Goal: Contribute content

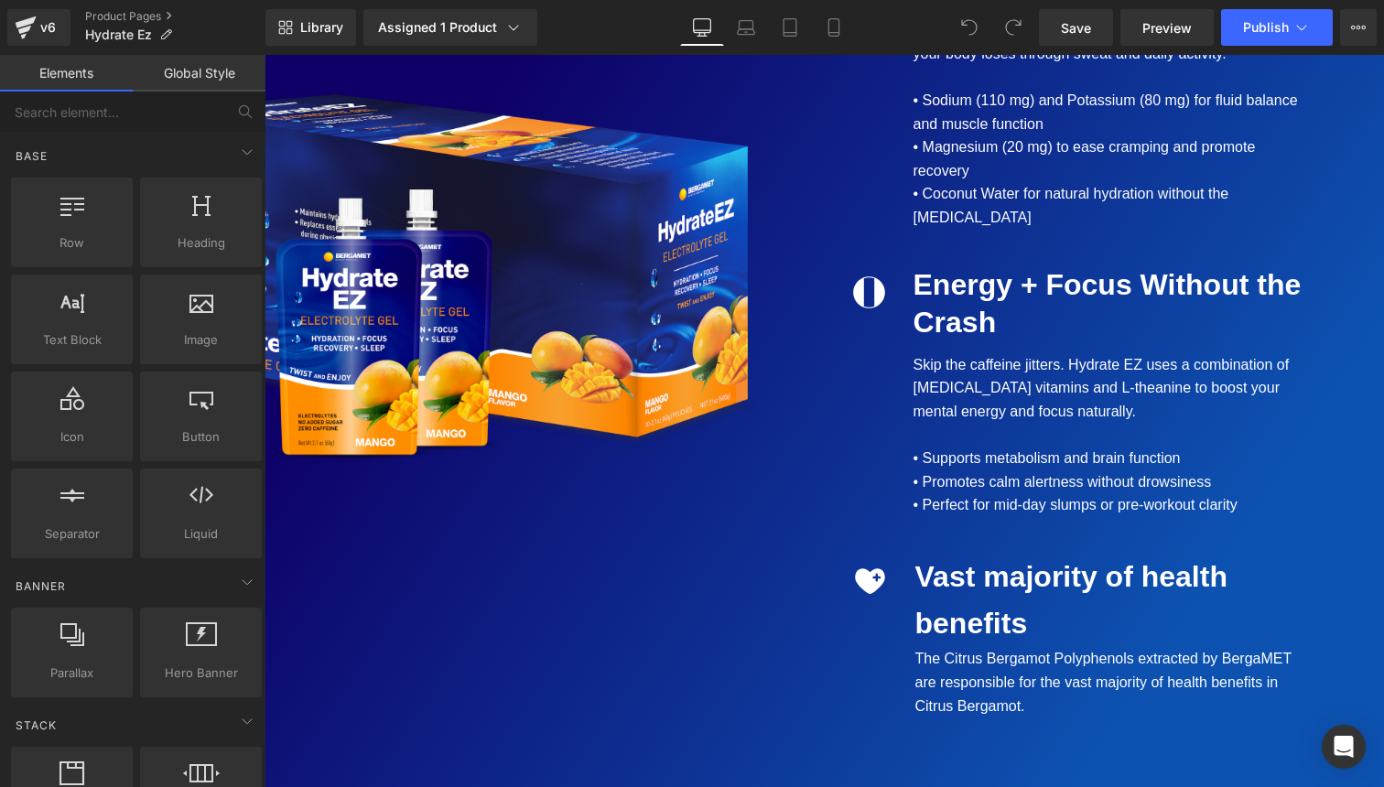
scroll to position [2755, 0]
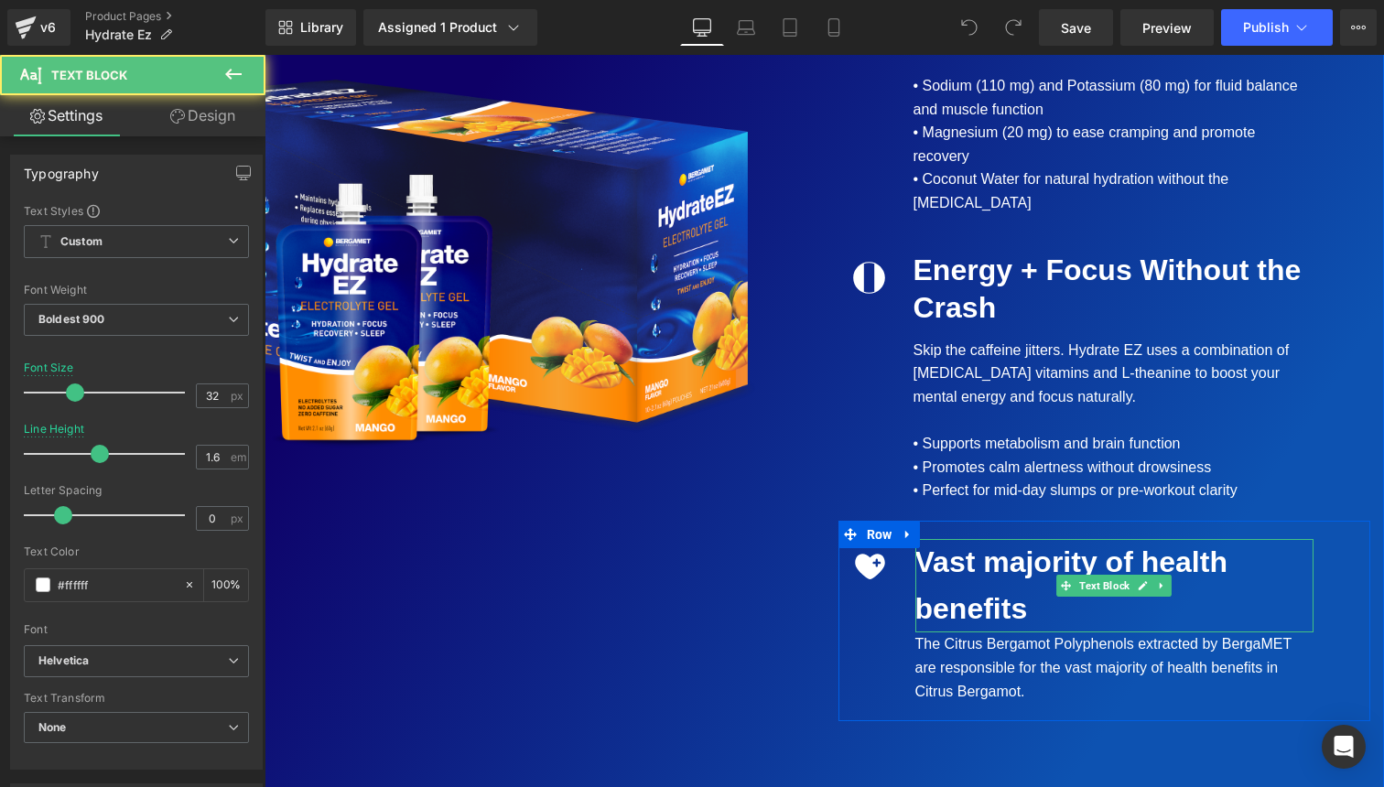
click at [1040, 539] on div "Vast majority of health benefits" at bounding box center [1114, 585] width 398 height 93
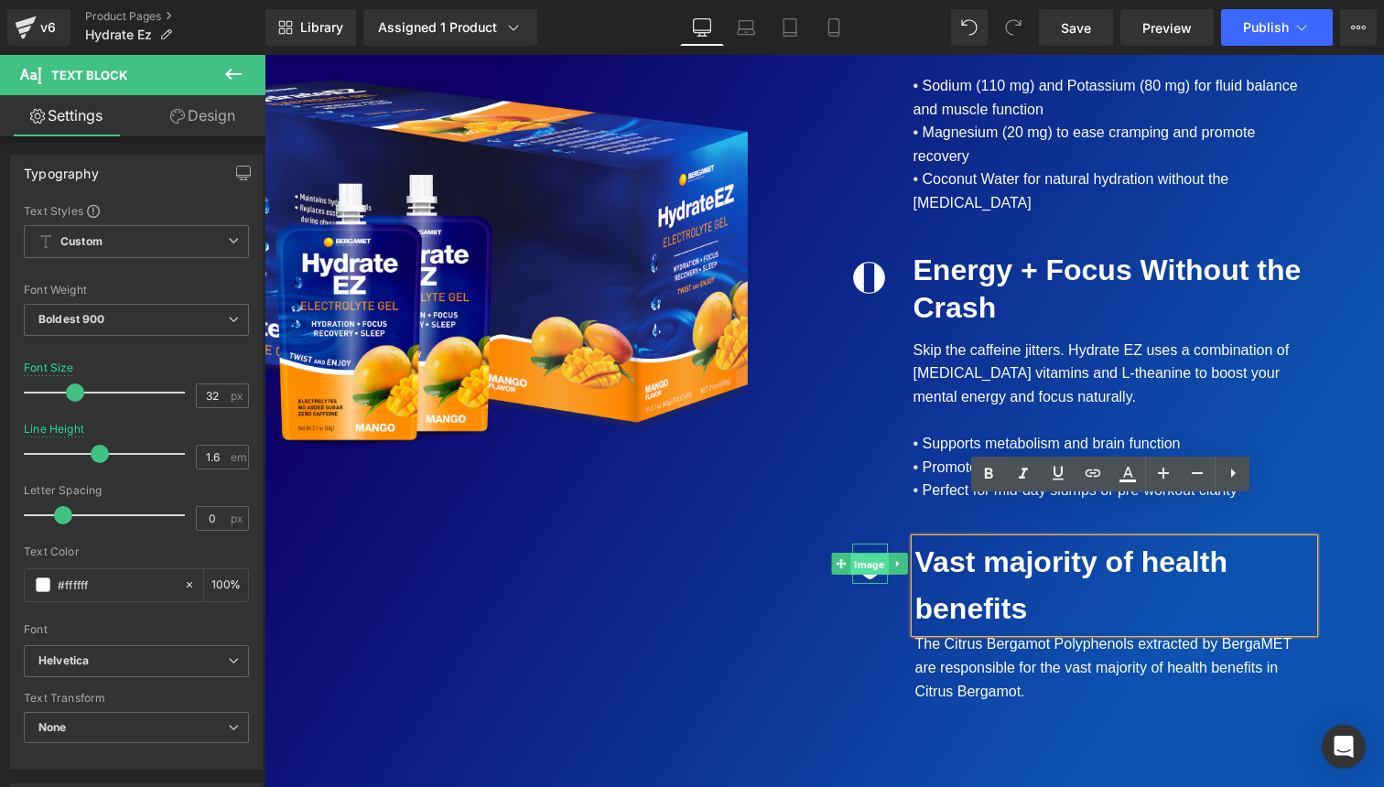
click at [853, 554] on span "Image" at bounding box center [869, 565] width 38 height 22
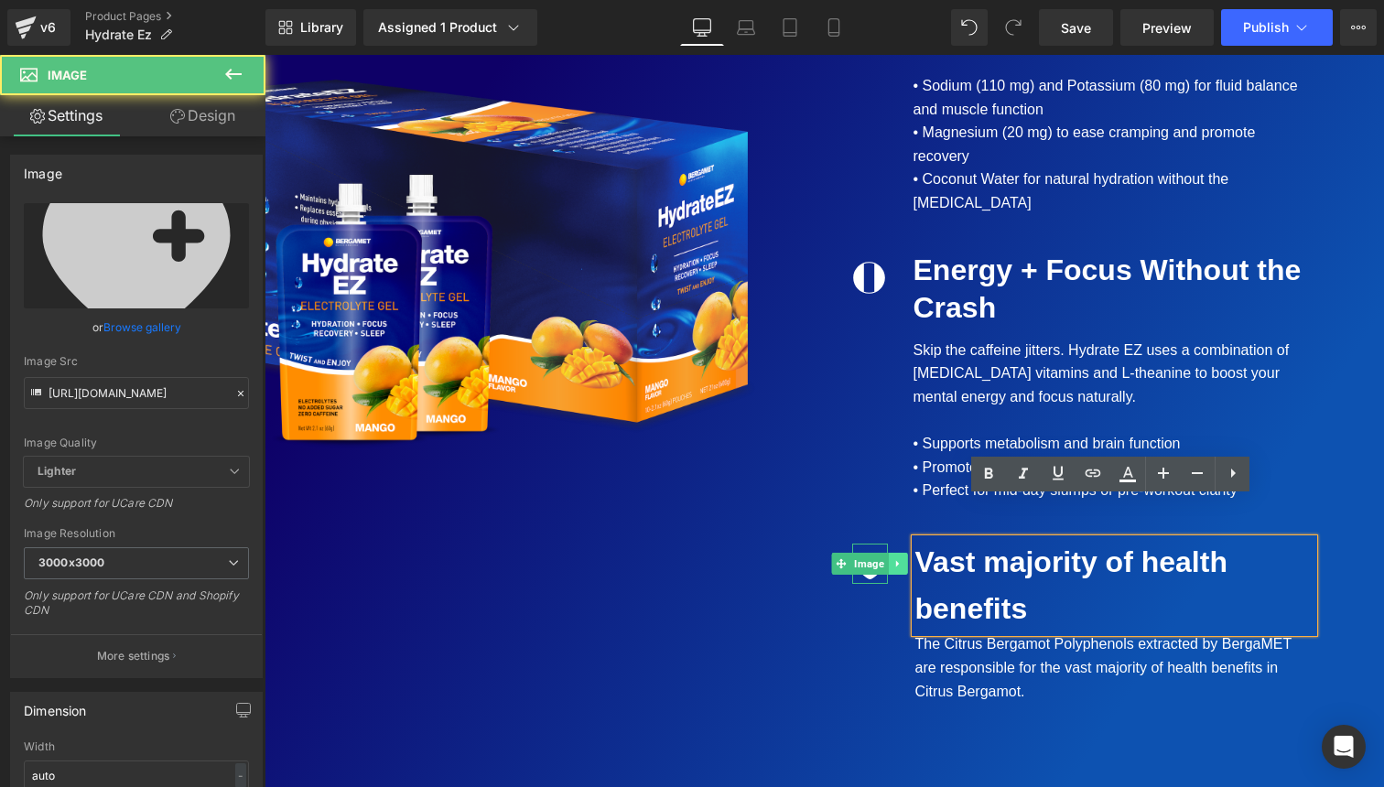
click at [892, 558] on icon at bounding box center [897, 563] width 10 height 11
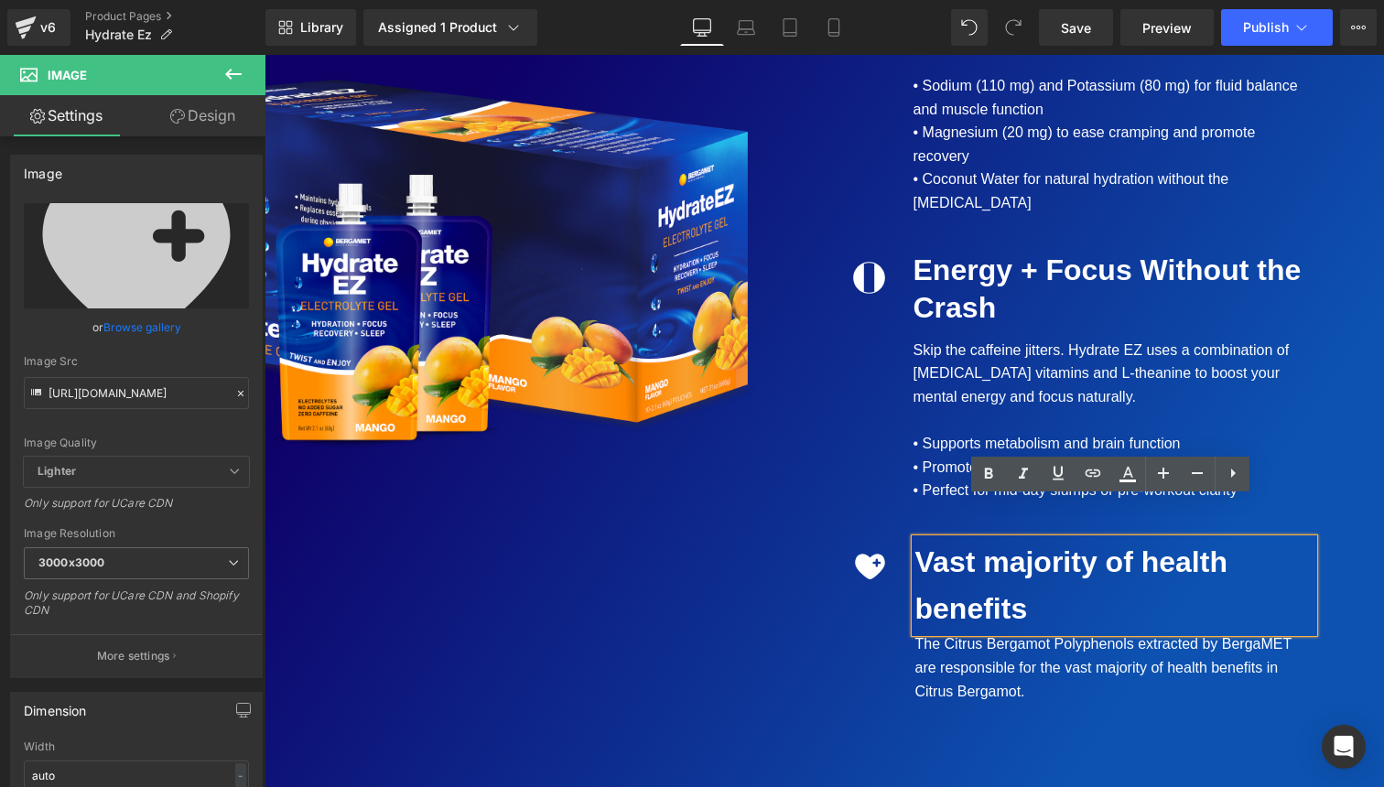
click at [948, 571] on div "Vast majority of health benefits" at bounding box center [1114, 585] width 398 height 93
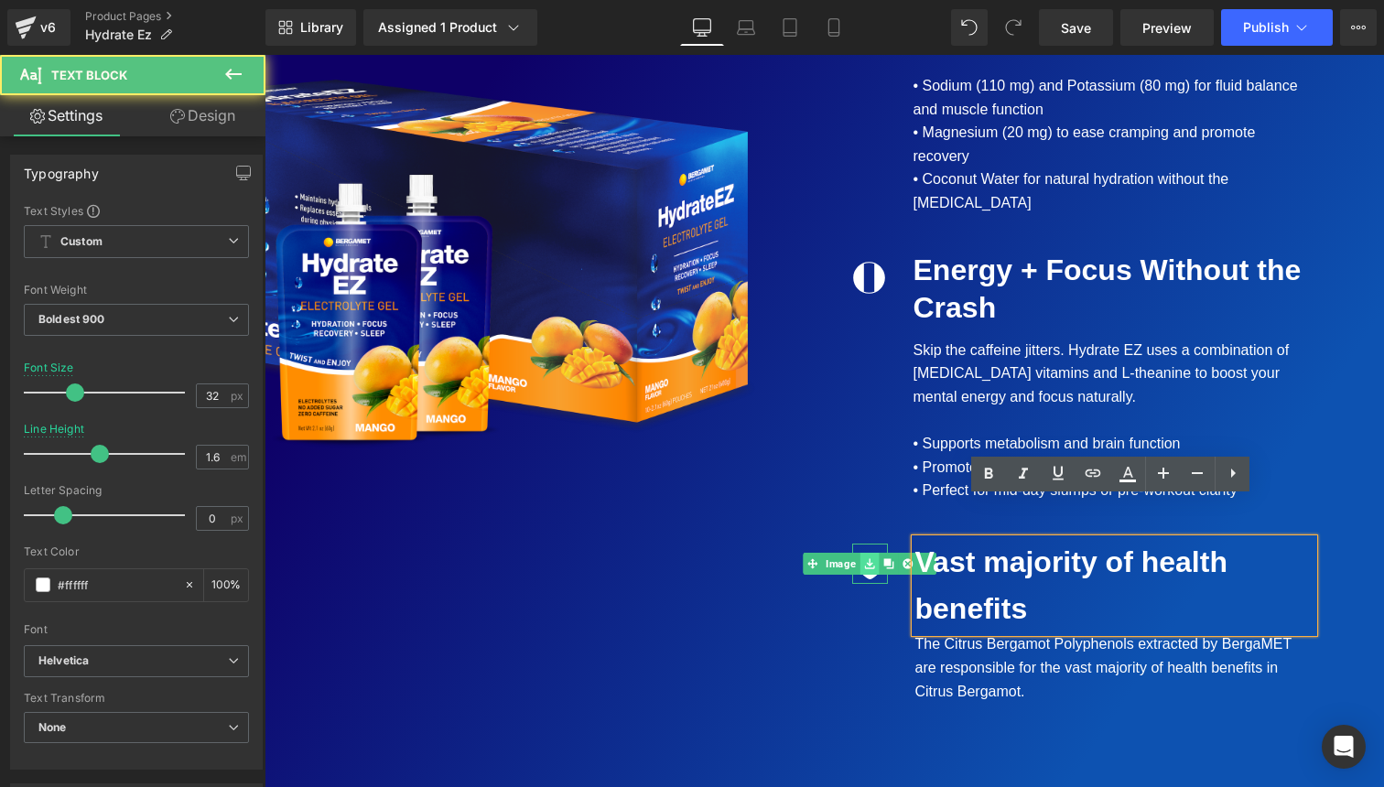
click at [864, 558] on icon at bounding box center [869, 563] width 10 height 11
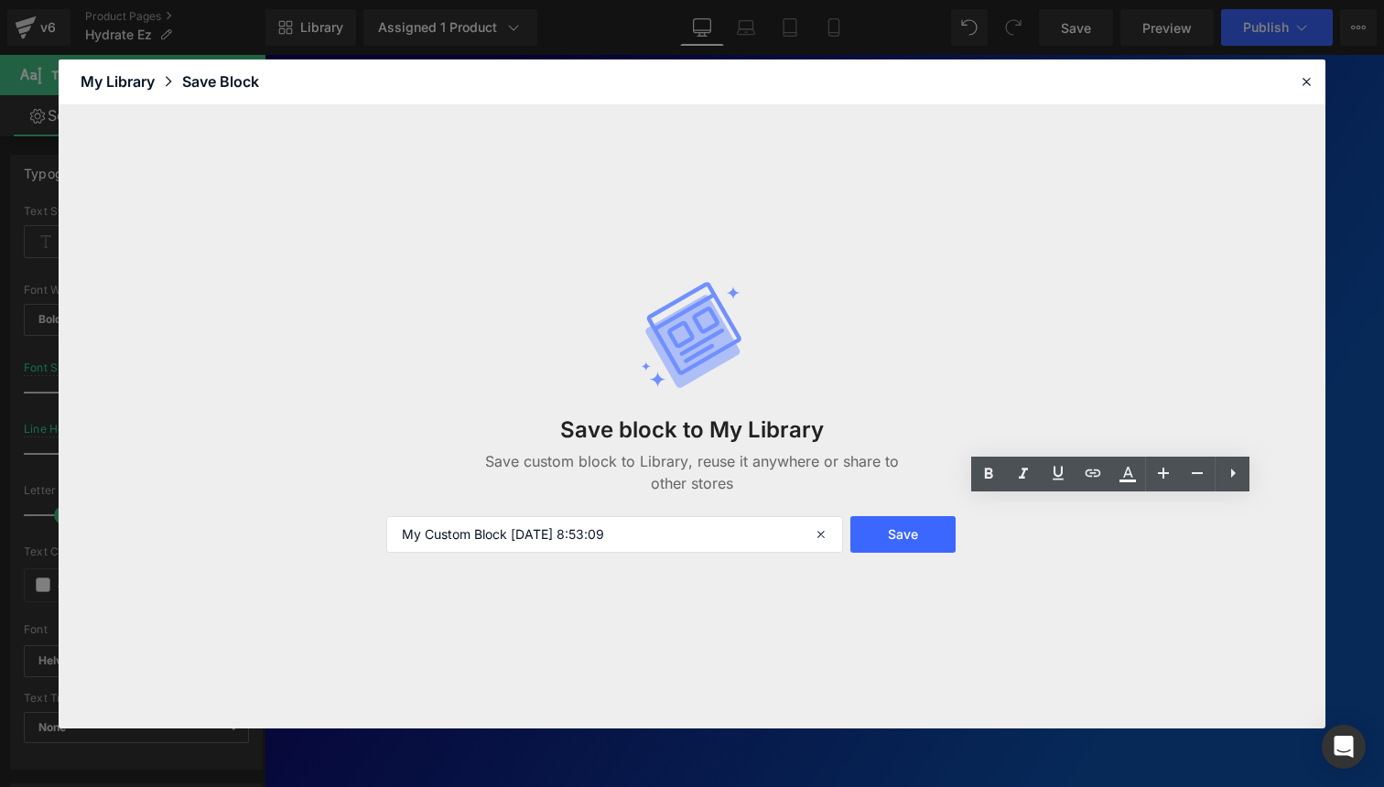
click at [1309, 66] on header "Library Elements Blocks Templates Saved Library My Library Save Block" at bounding box center [692, 82] width 1267 height 46
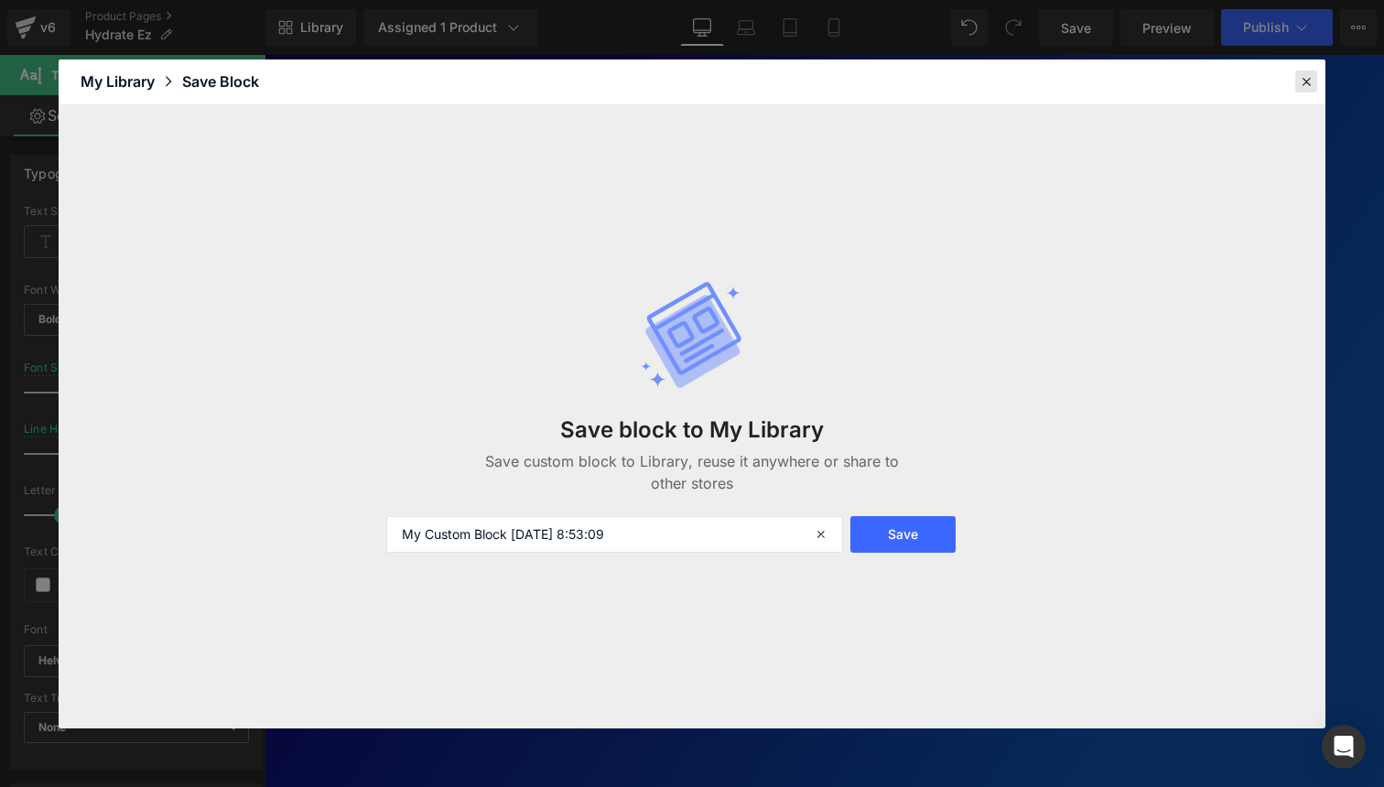
click at [1309, 78] on icon at bounding box center [1306, 81] width 16 height 16
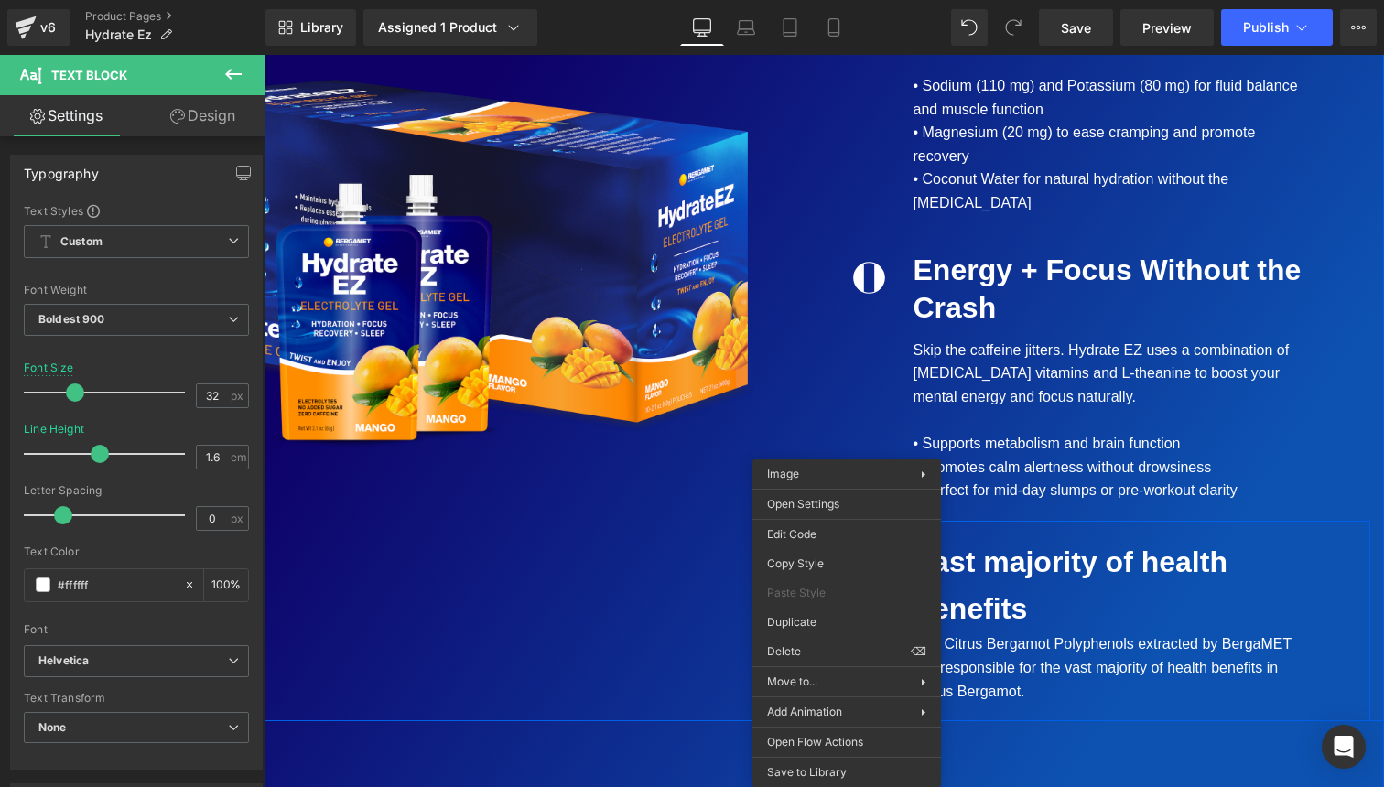
click at [264, 55] on div at bounding box center [264, 55] width 0 height 0
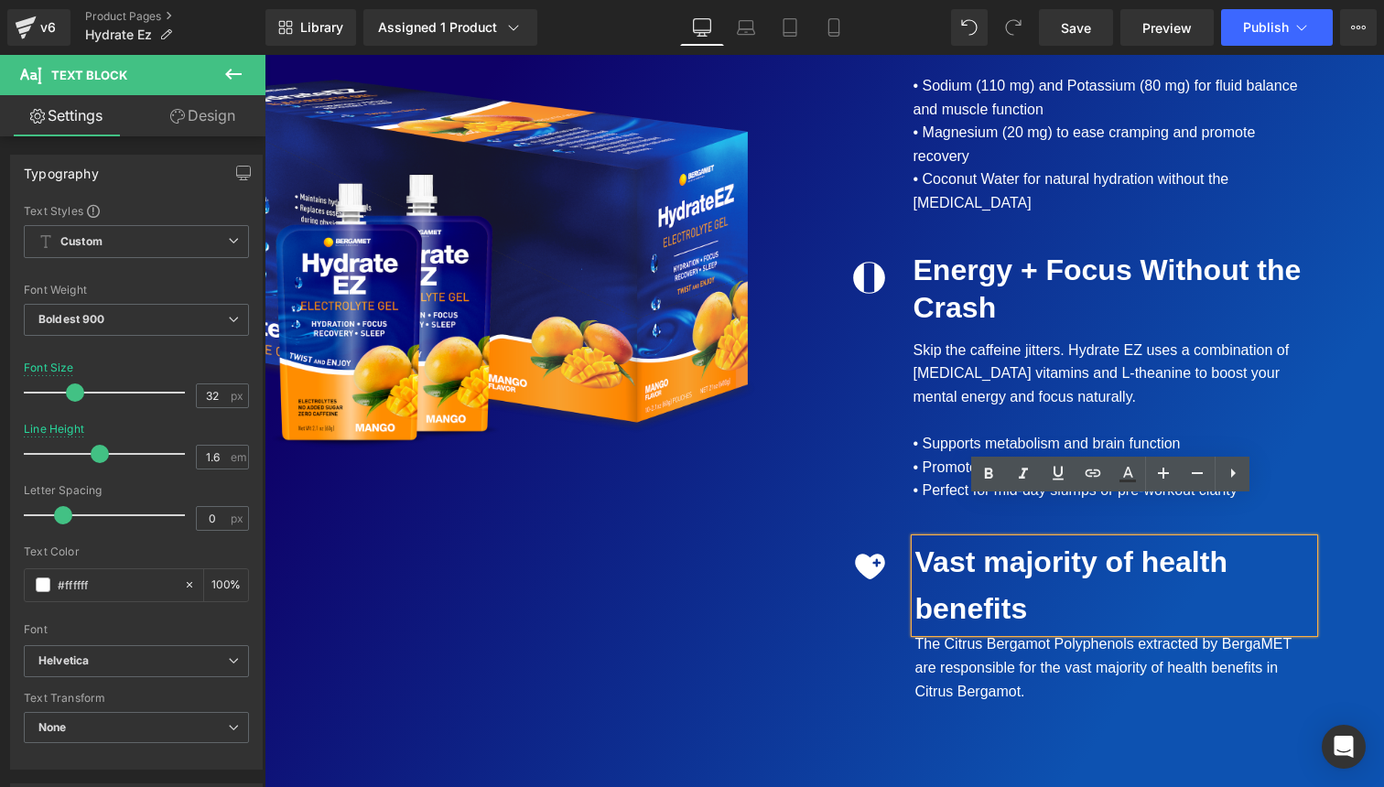
click at [868, 521] on div "Image Vast majority of health benefits Text Block The Citrus Bergamot Polypheno…" at bounding box center [1104, 621] width 533 height 200
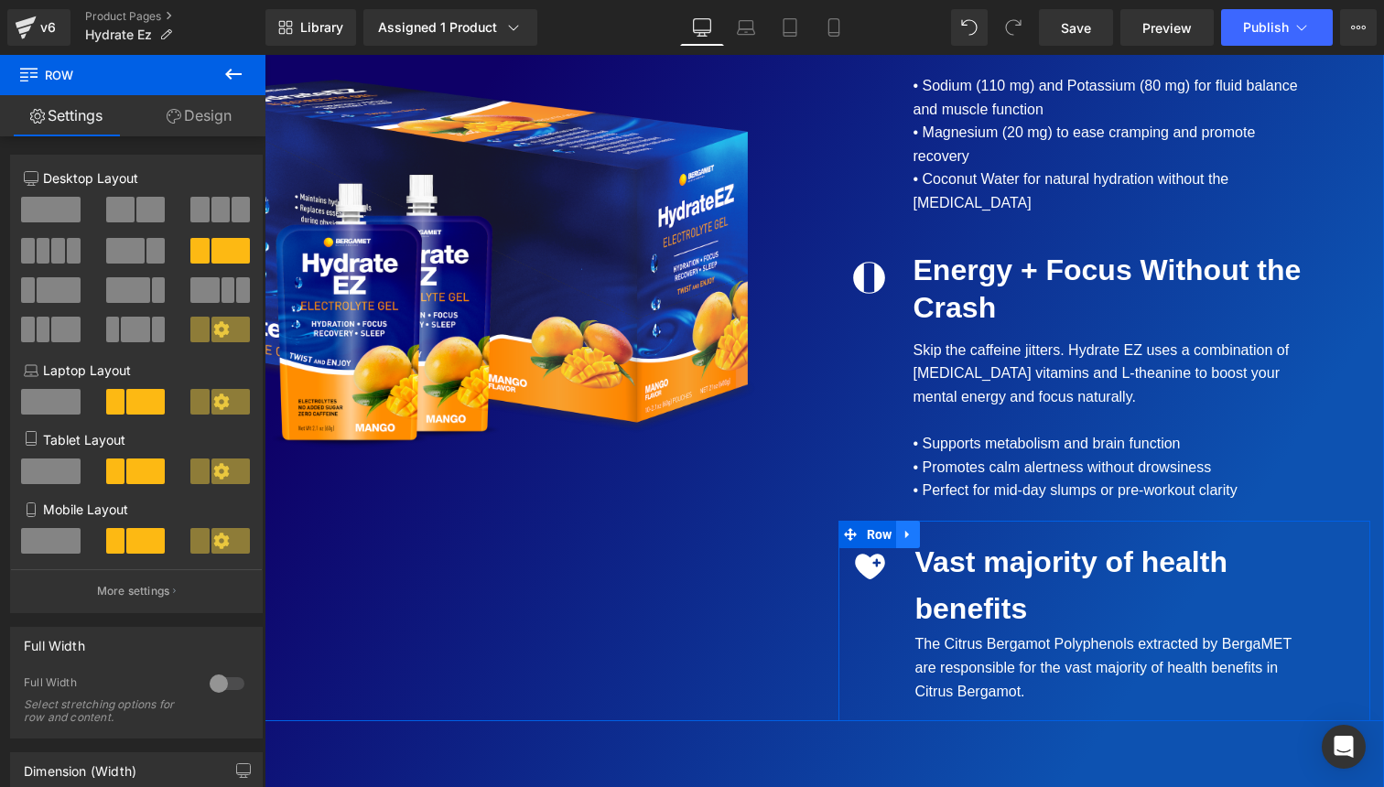
click at [907, 527] on icon at bounding box center [907, 534] width 13 height 14
click at [949, 528] on icon at bounding box center [955, 534] width 13 height 13
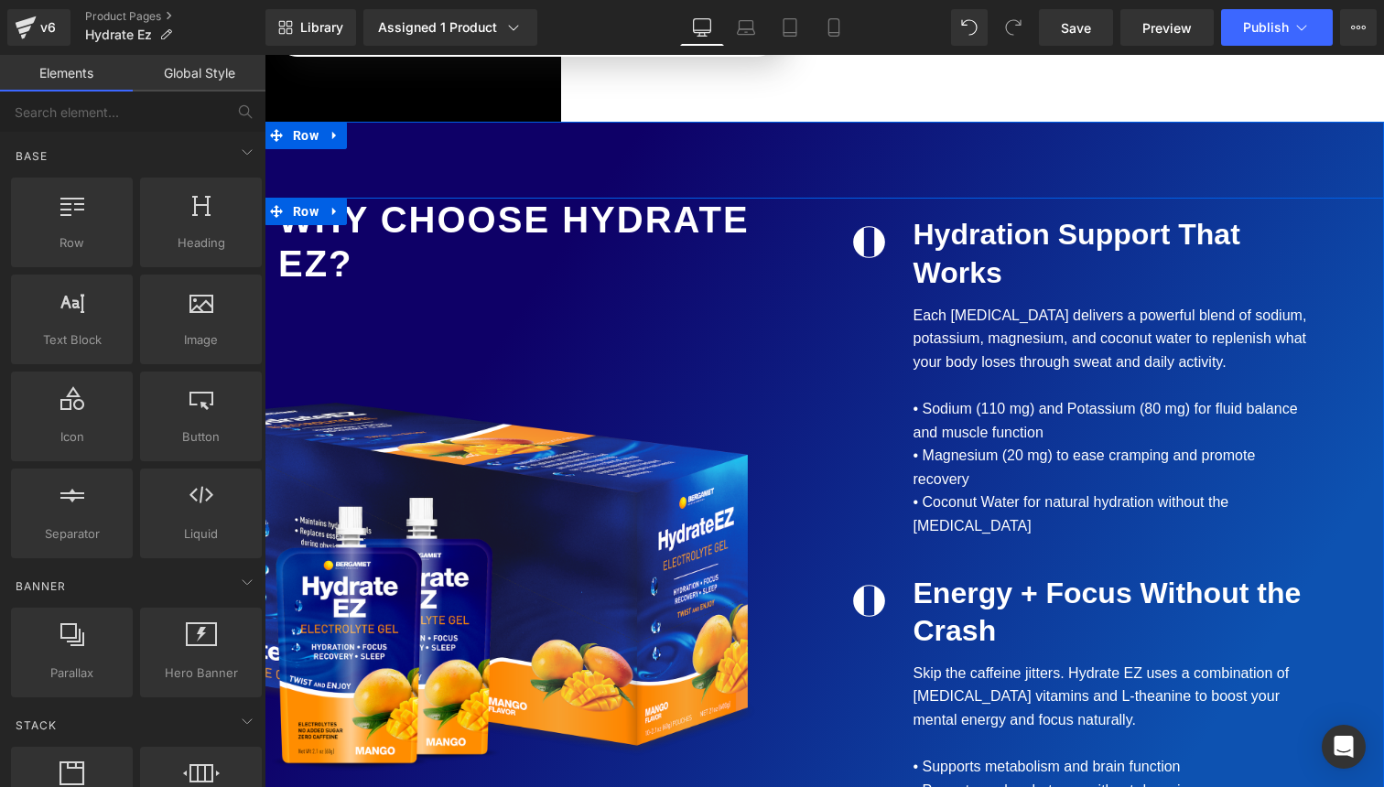
scroll to position [2424, 0]
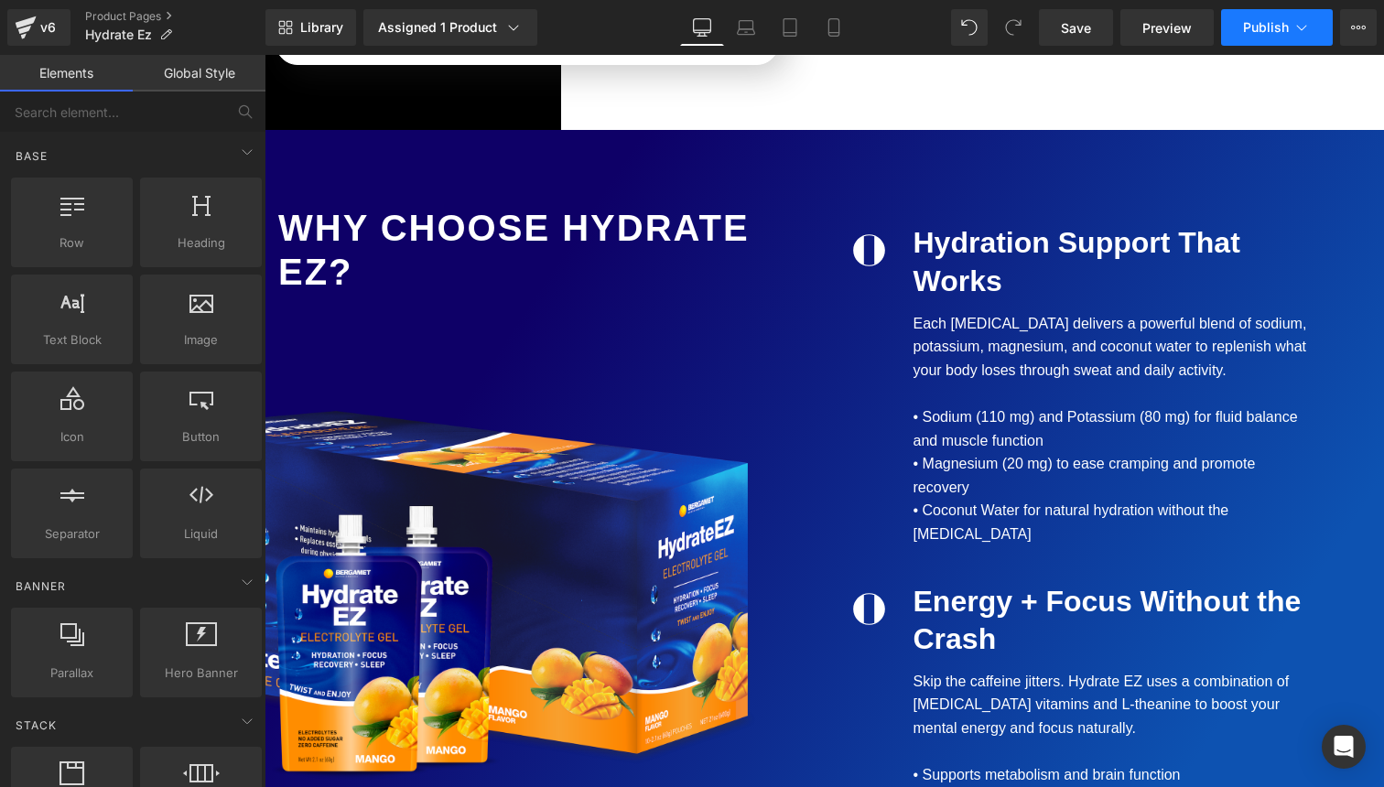
click at [1267, 32] on span "Publish" at bounding box center [1266, 27] width 46 height 15
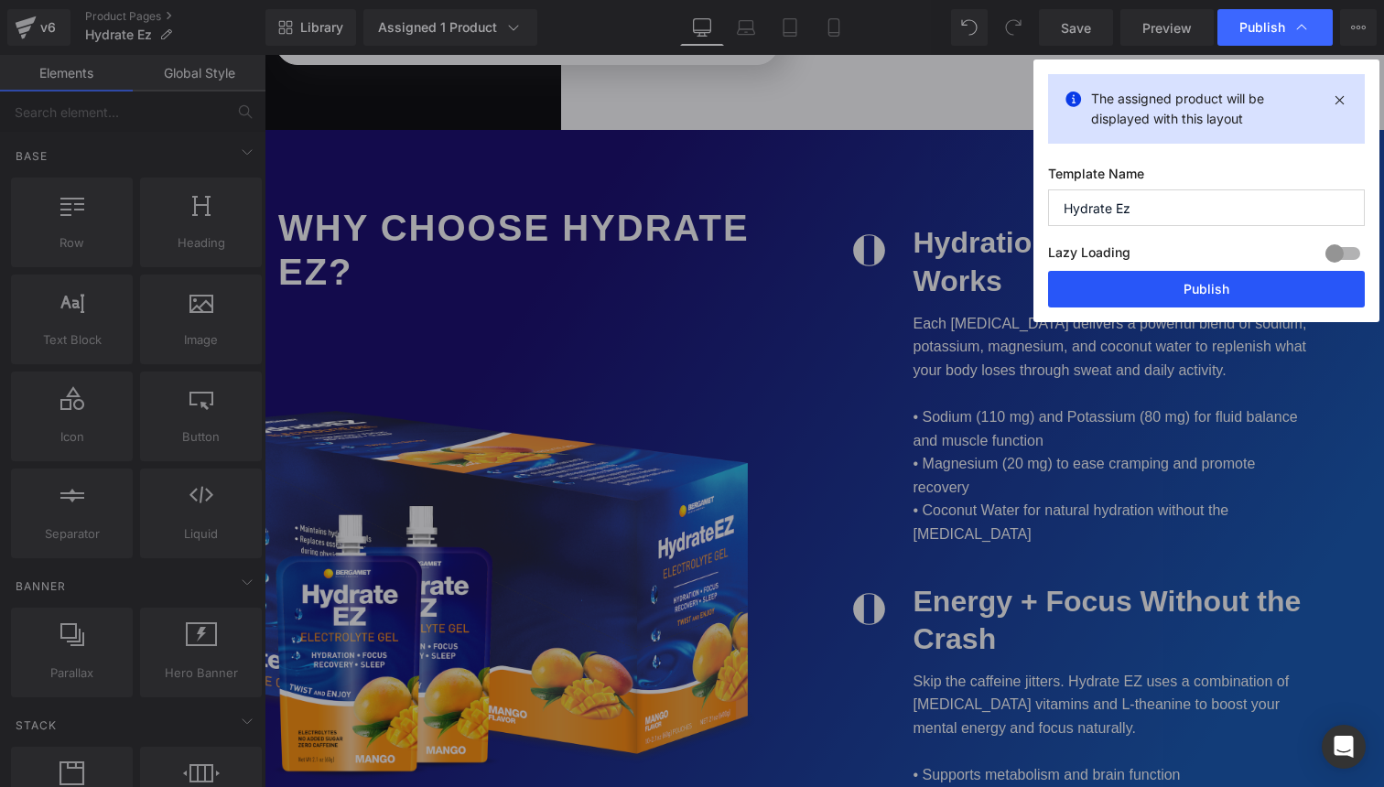
click at [1146, 281] on button "Publish" at bounding box center [1206, 289] width 317 height 37
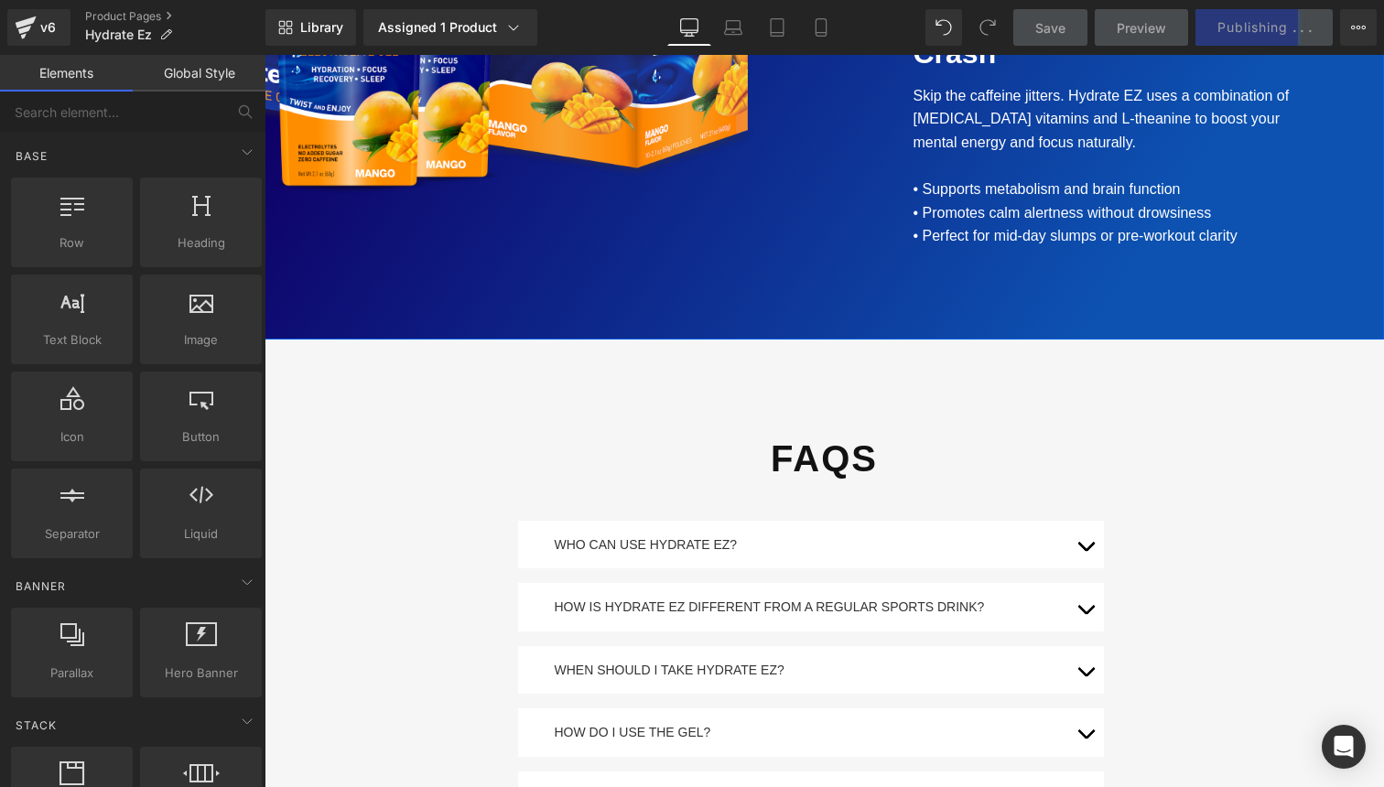
scroll to position [3011, 0]
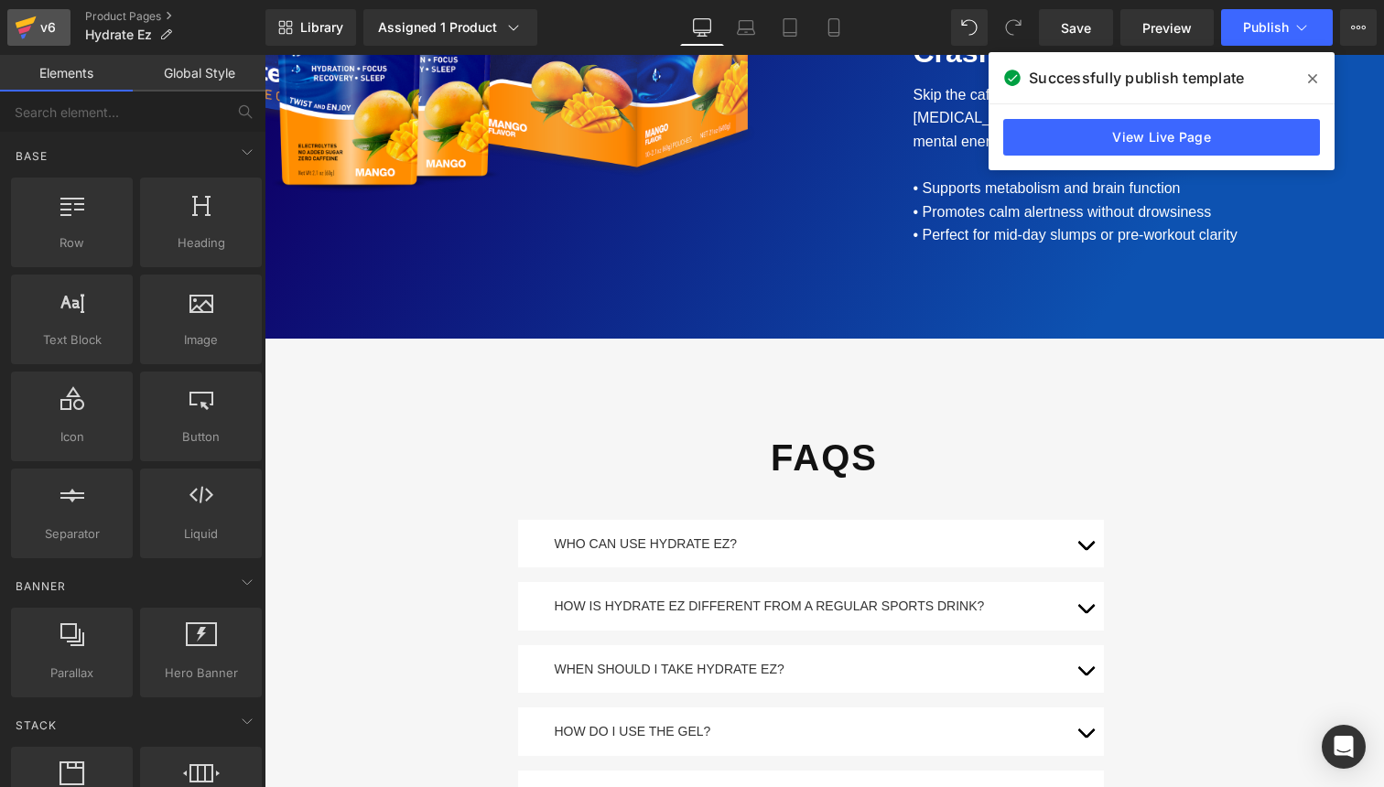
click at [14, 33] on link "v6" at bounding box center [38, 27] width 63 height 37
